Goal: Transaction & Acquisition: Register for event/course

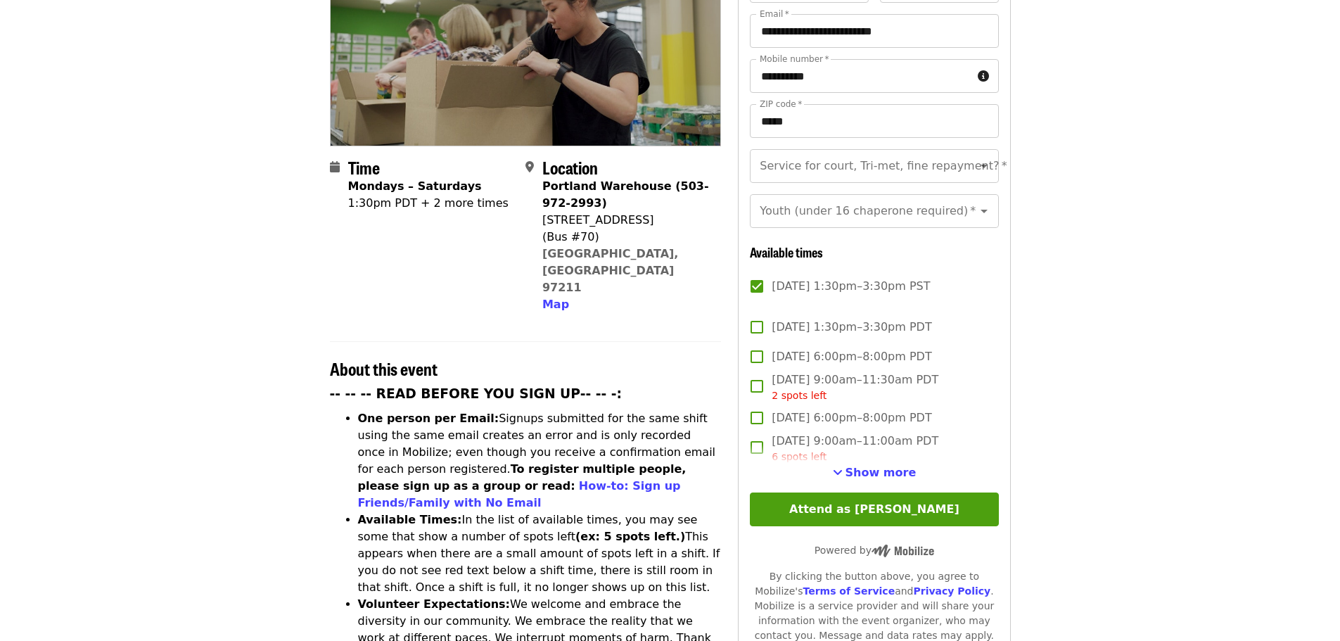
scroll to position [281, 0]
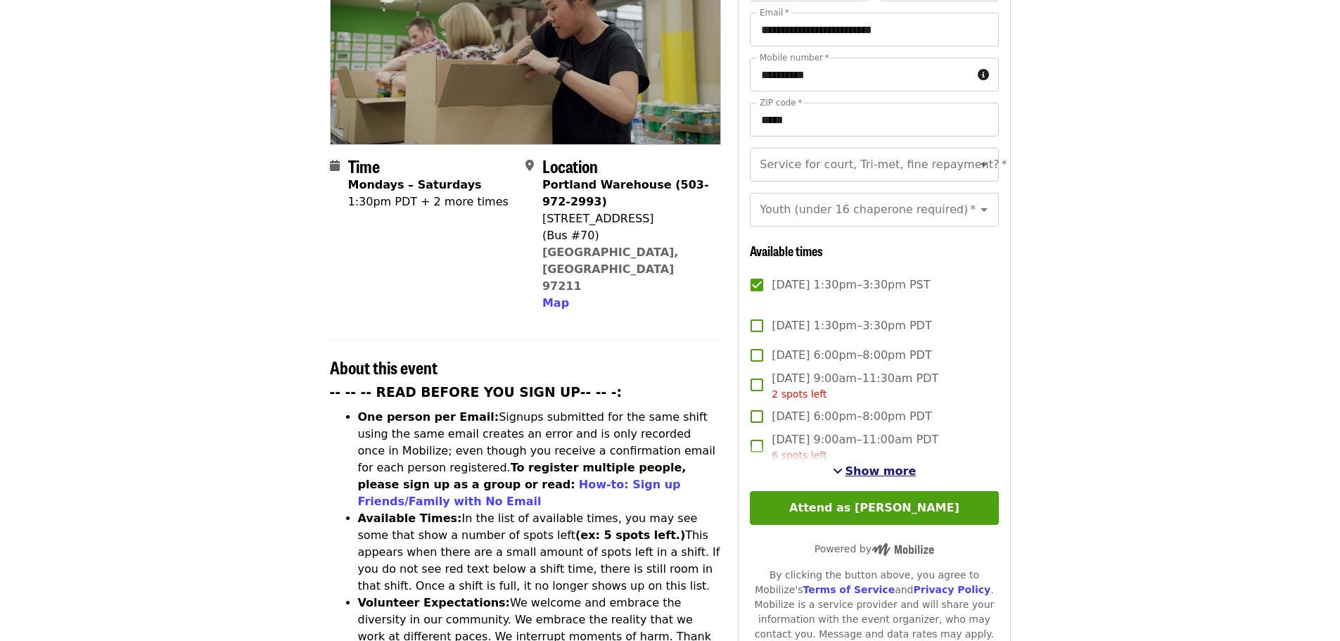
click at [866, 469] on span "Show more" at bounding box center [880, 470] width 71 height 13
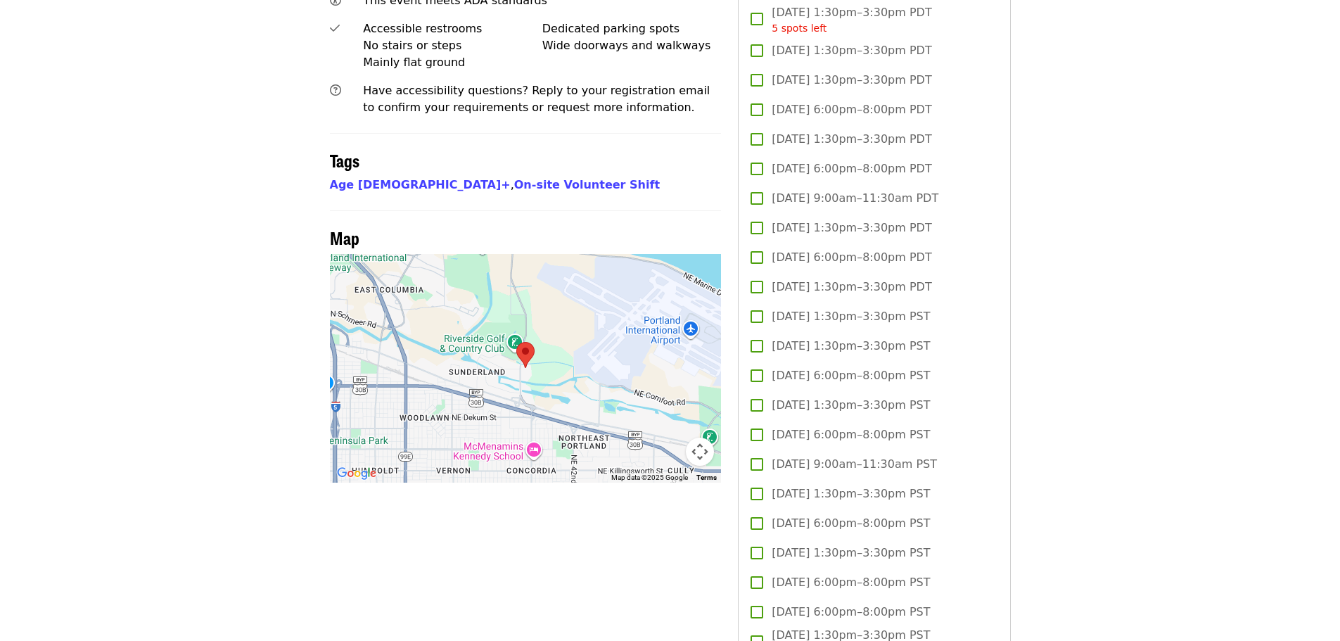
scroll to position [1125, 0]
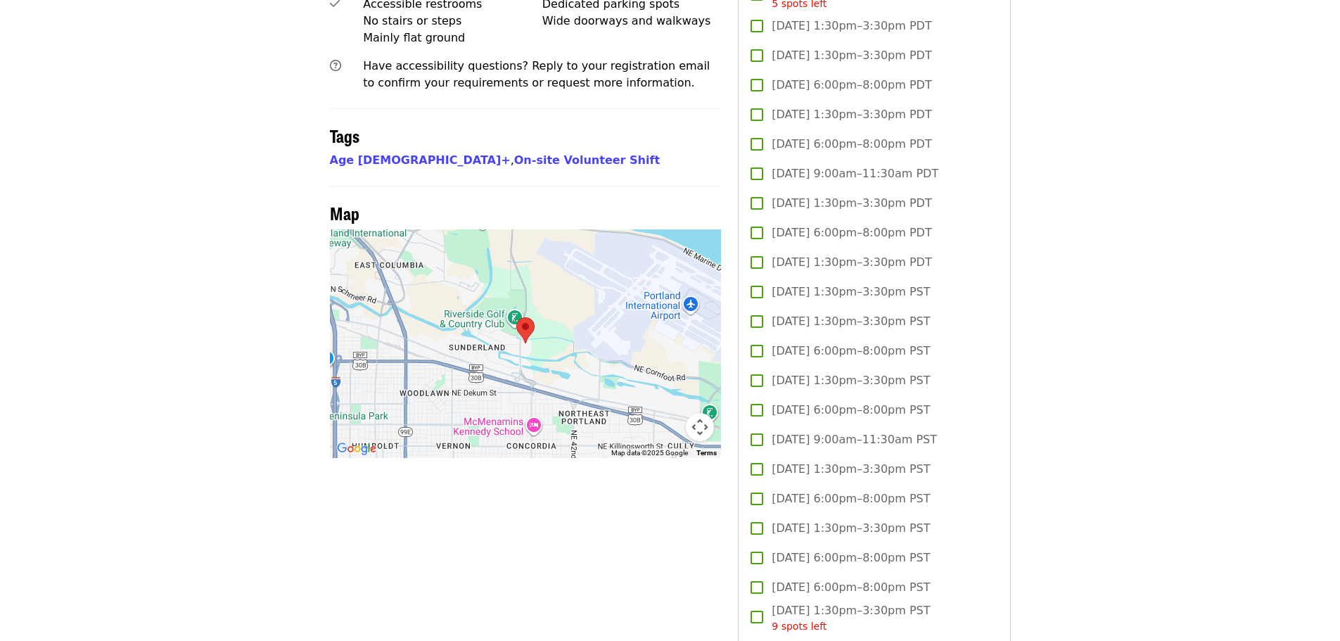
click at [881, 520] on span "[DATE] 1:30pm–3:30pm PST" at bounding box center [851, 528] width 158 height 17
click at [1179, 385] on article "😄 [PERSON_NAME]'s group is attending this event [DATE][DATE] 1:30pm PST. [PERSO…" at bounding box center [670, 610] width 1340 height 3346
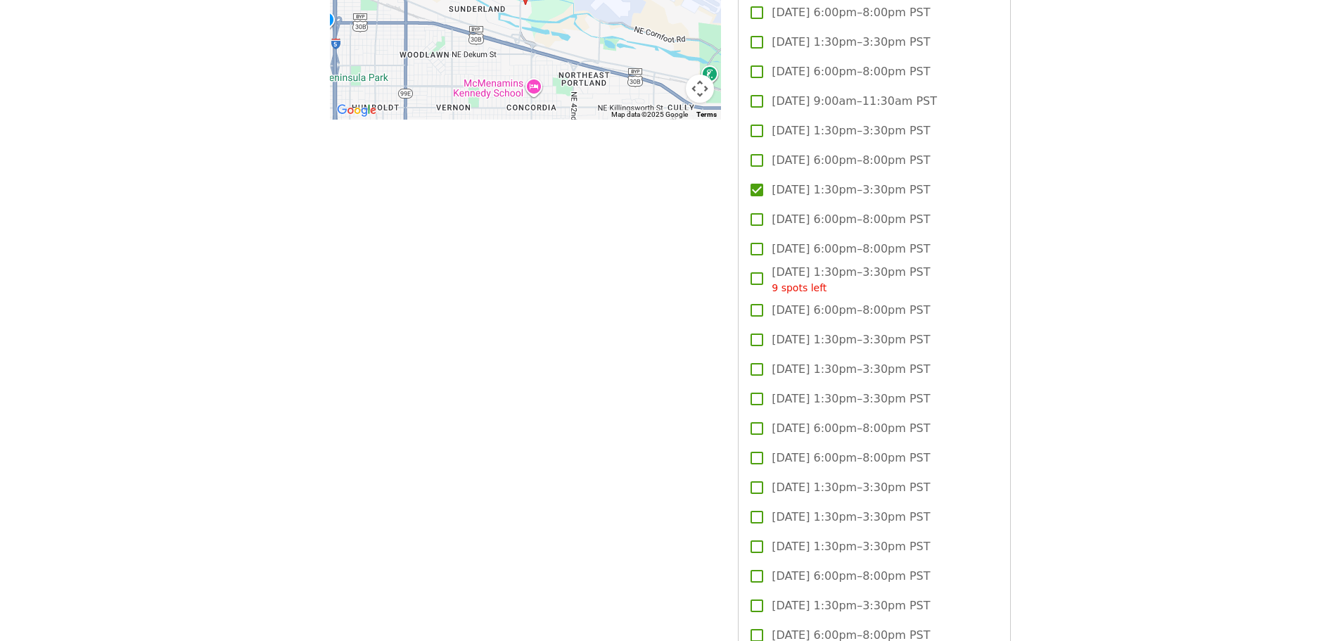
scroll to position [1477, 0]
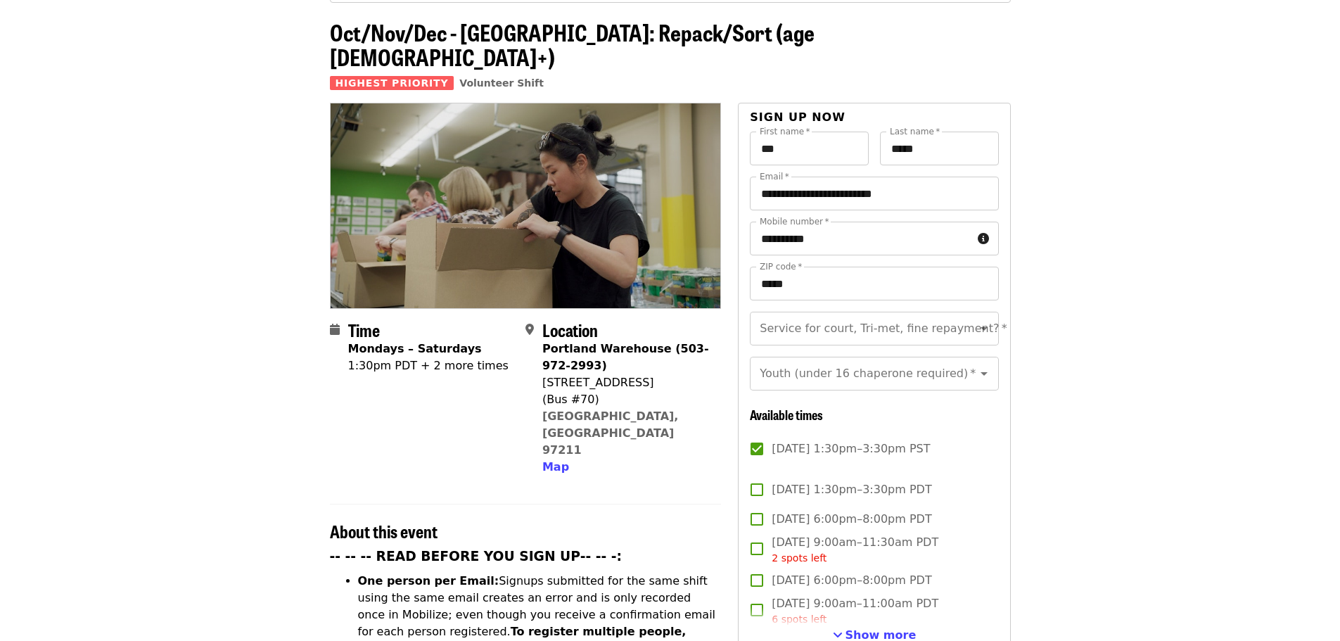
scroll to position [141, 0]
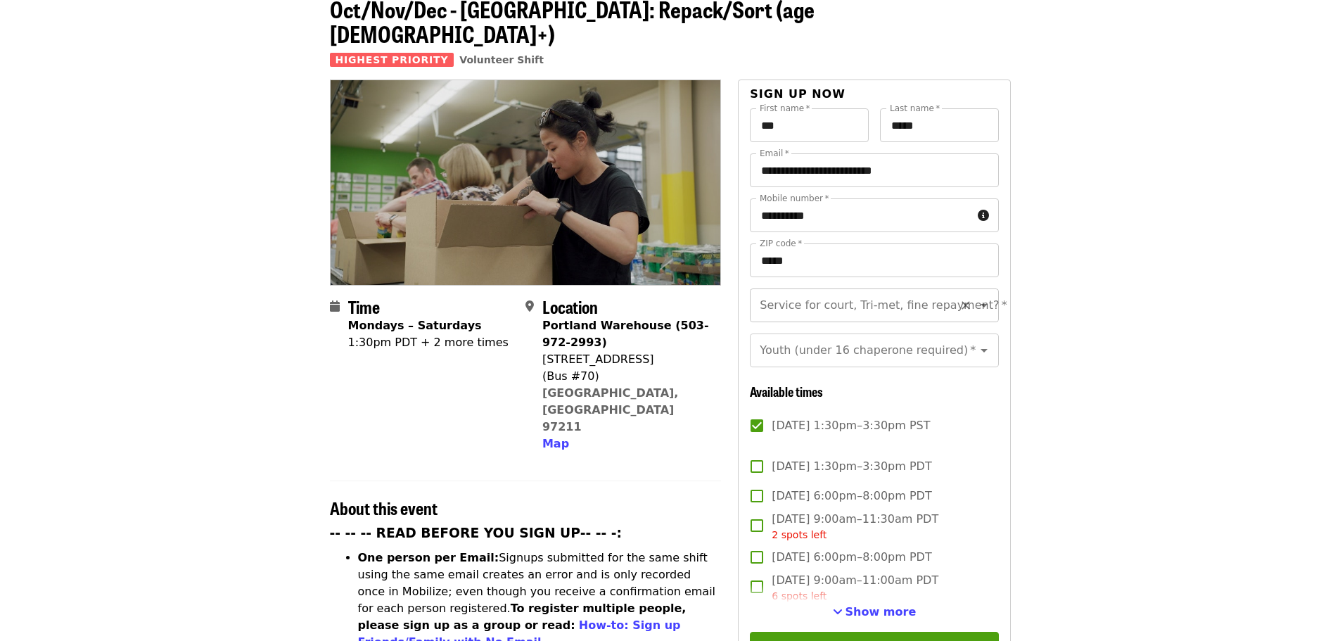
click at [975, 297] on icon "Open" at bounding box center [983, 305] width 17 height 17
click at [888, 302] on li "No" at bounding box center [869, 301] width 238 height 25
type input "**"
click at [975, 342] on icon "Open" at bounding box center [983, 350] width 17 height 17
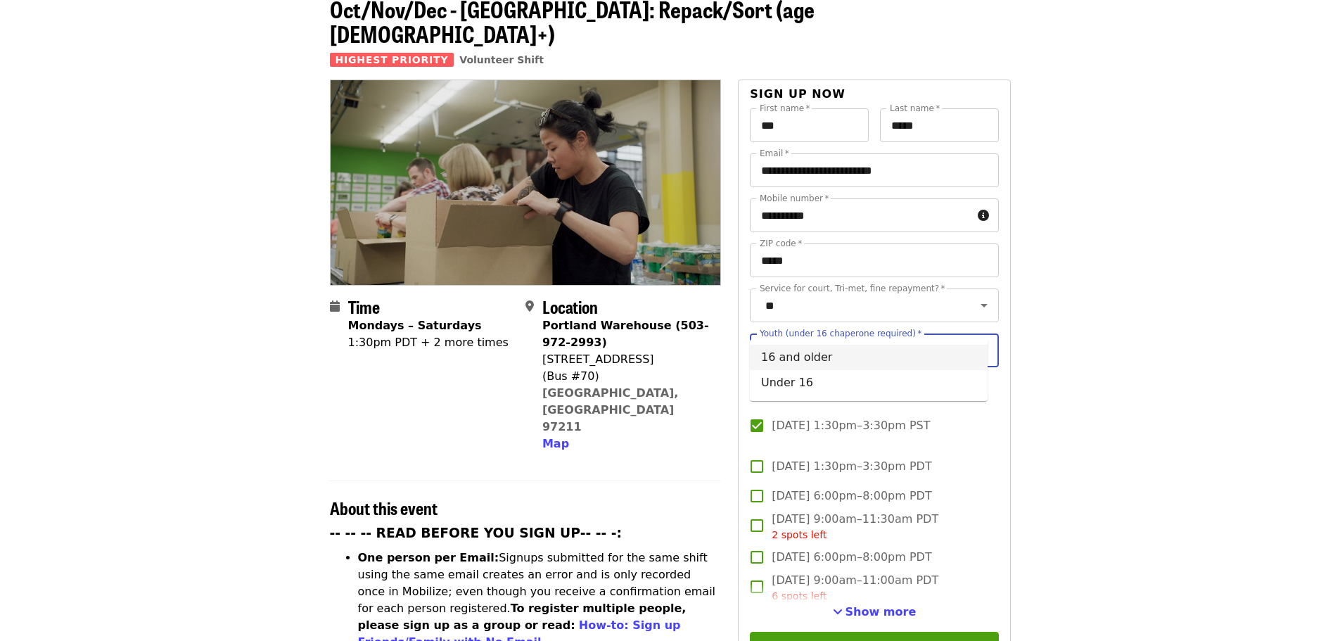
click at [939, 357] on li "16 and older" at bounding box center [869, 357] width 238 height 25
type input "**********"
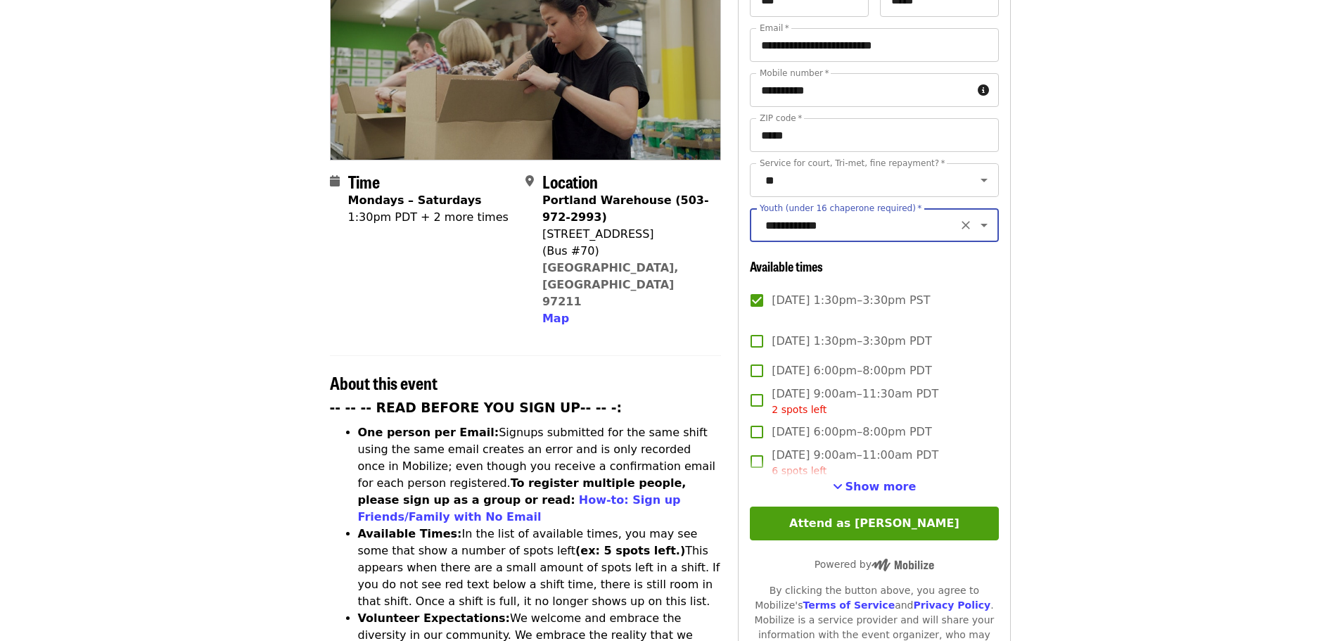
scroll to position [281, 0]
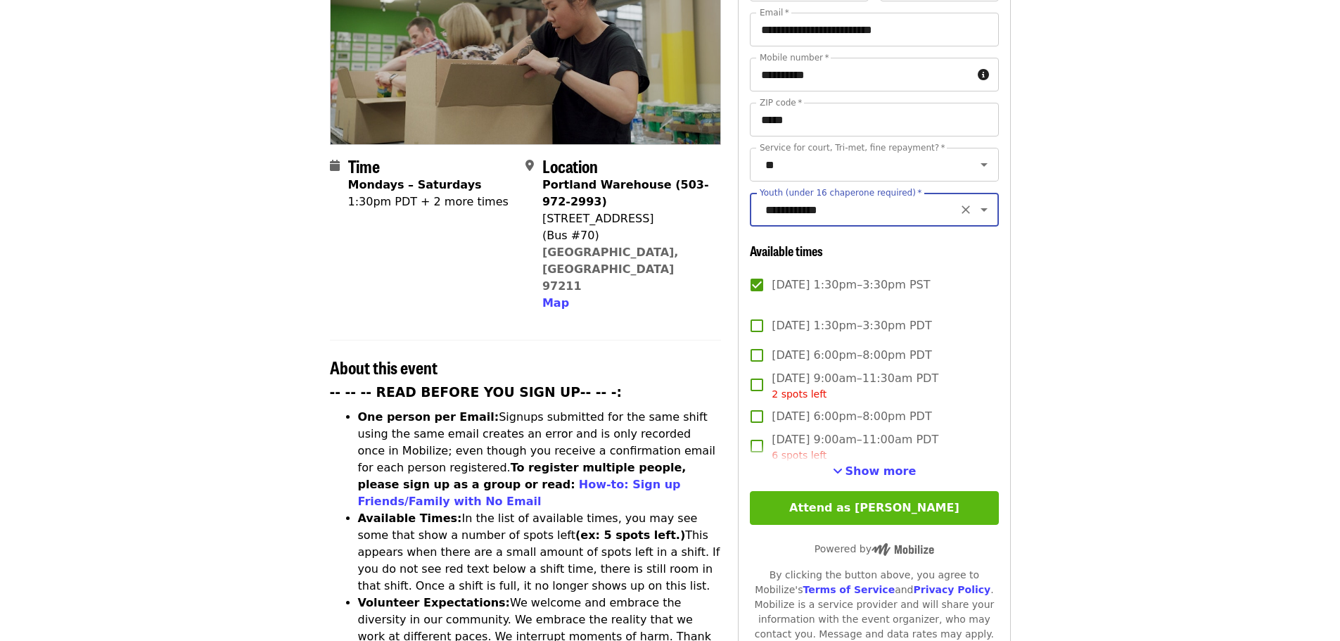
click at [976, 492] on button "Attend as [PERSON_NAME]" at bounding box center [874, 508] width 248 height 34
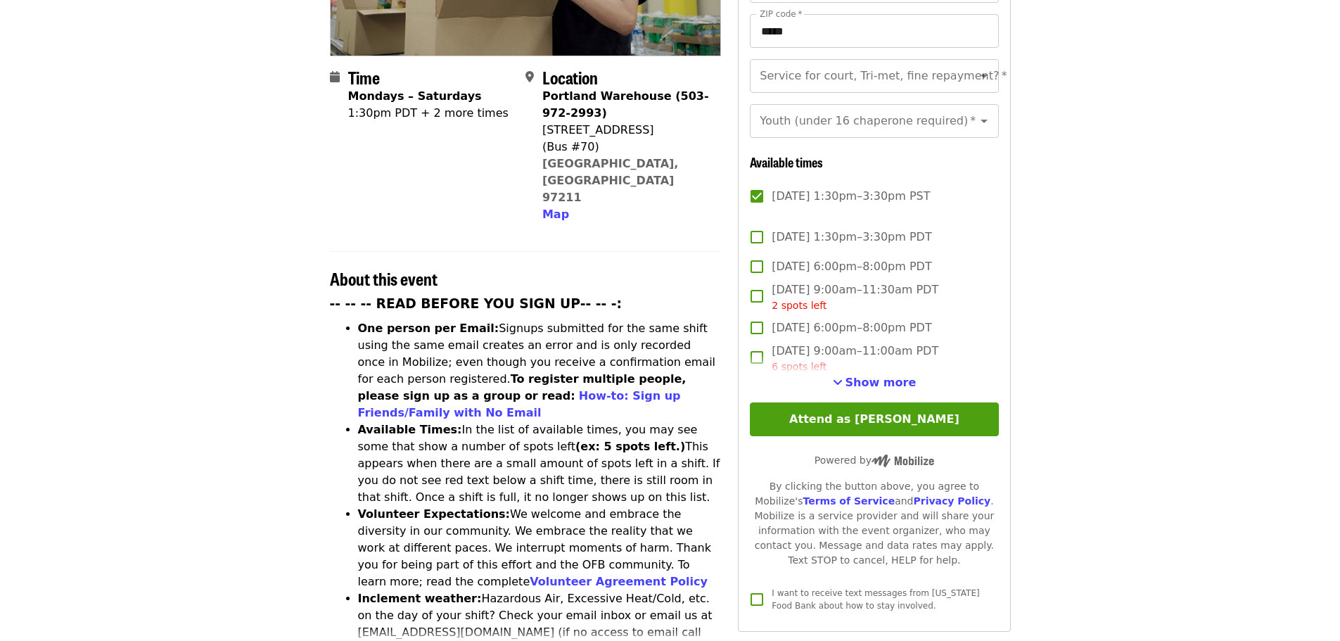
scroll to position [395, 0]
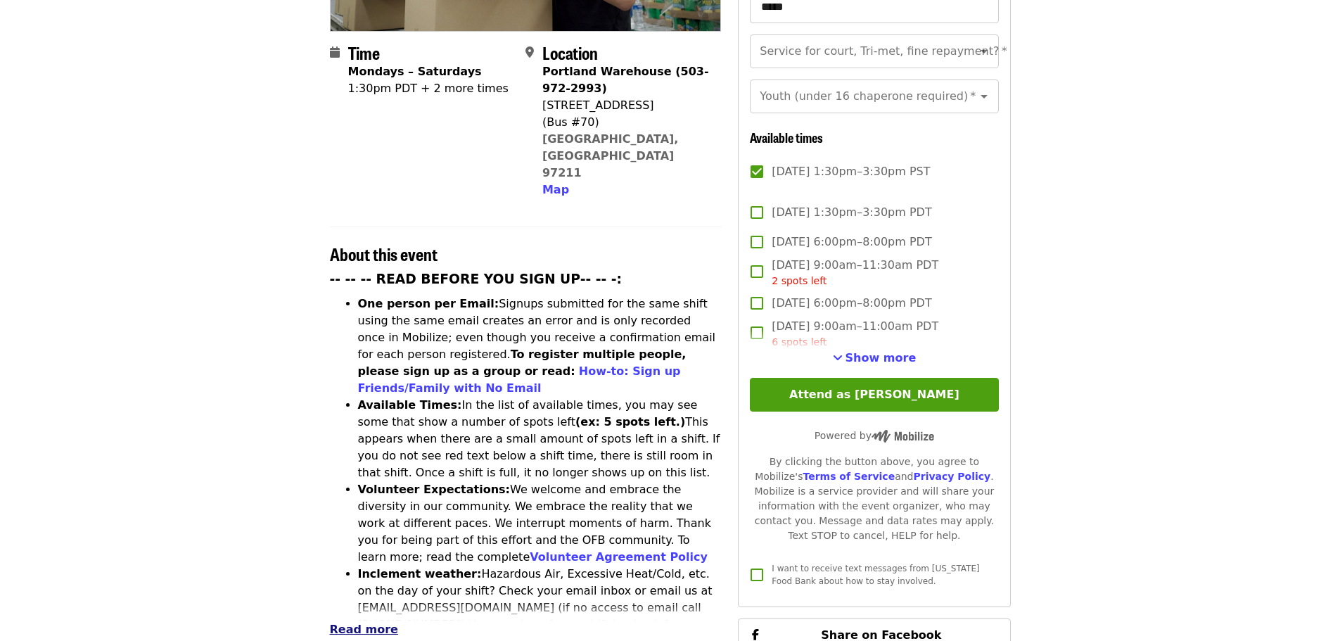
click at [342, 622] on span "Read more" at bounding box center [364, 628] width 68 height 13
